Goal: Transaction & Acquisition: Purchase product/service

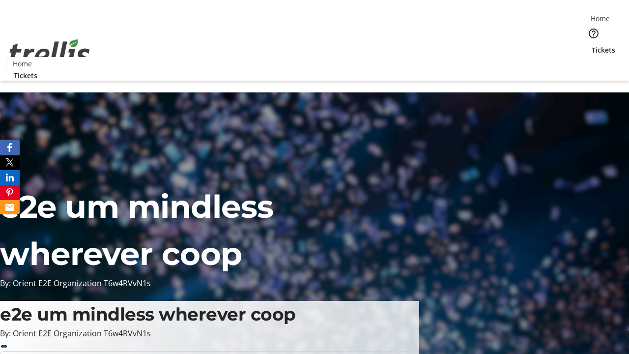
click at [592, 45] on span "Tickets" at bounding box center [604, 50] width 24 height 10
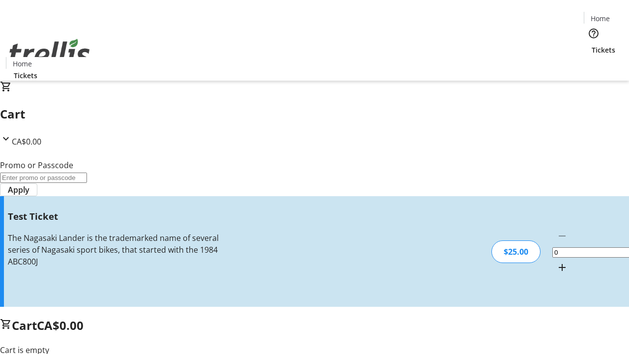
click at [556, 261] on mat-icon "Increment by one" at bounding box center [562, 267] width 12 height 12
type input "1"
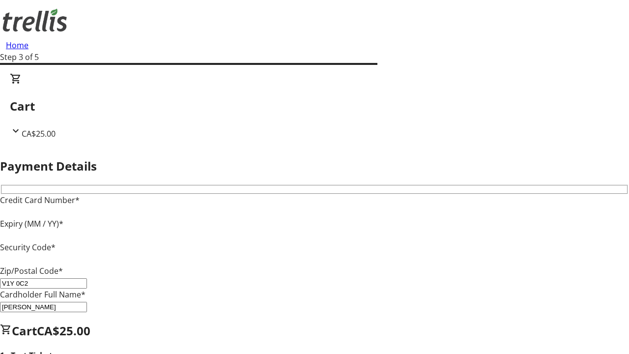
type input "V1Y 0C2"
